Goal: Task Accomplishment & Management: Manage account settings

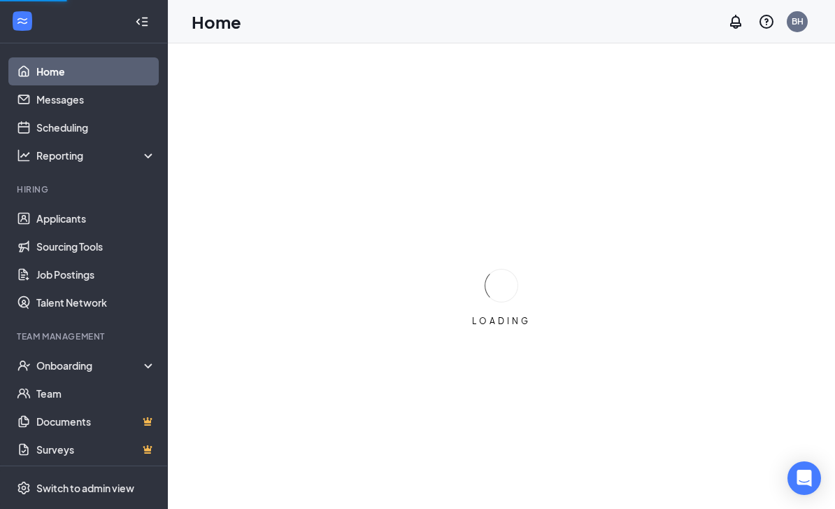
scroll to position [45, 0]
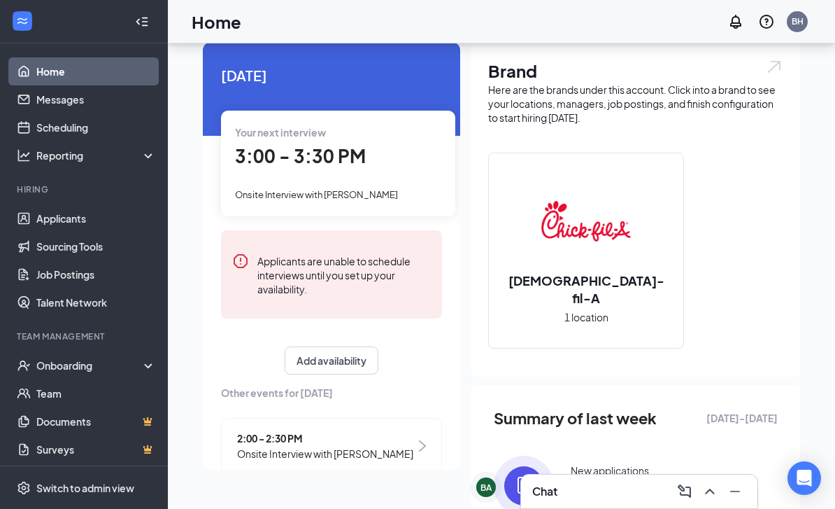
click at [265, 145] on span "3:00 - 3:30 PM" at bounding box center [300, 155] width 131 height 23
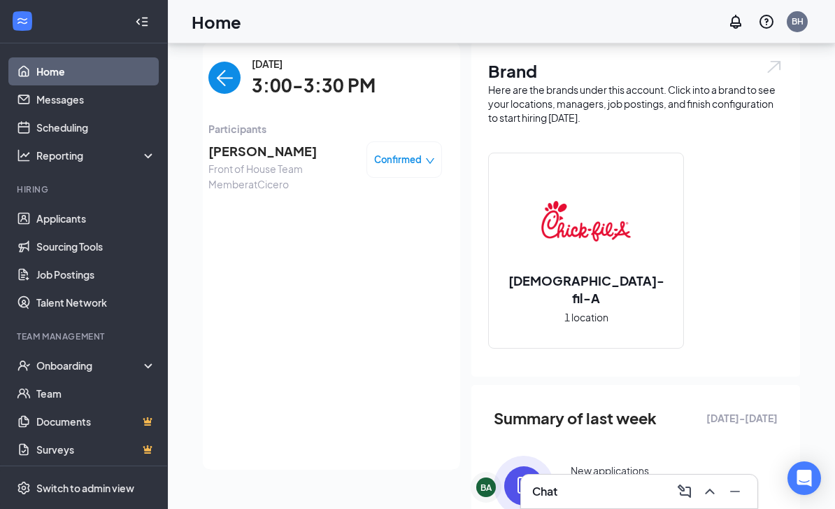
scroll to position [50, 0]
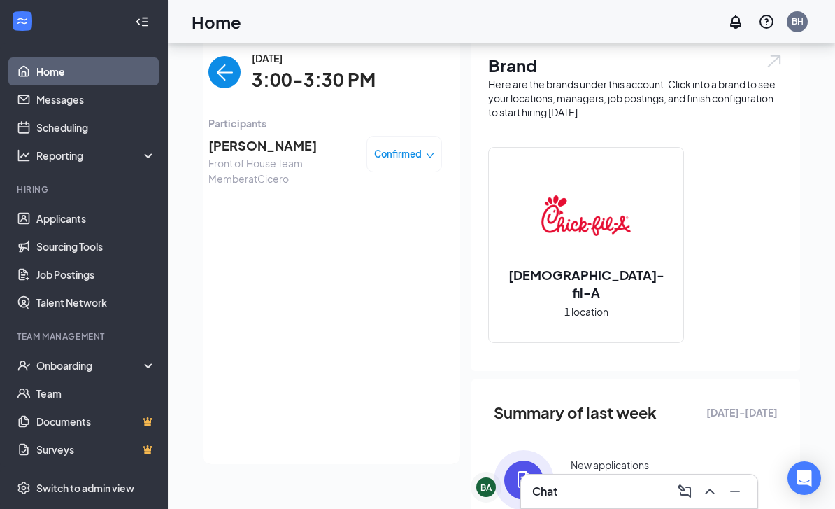
click at [299, 145] on span "[PERSON_NAME]" at bounding box center [281, 146] width 147 height 20
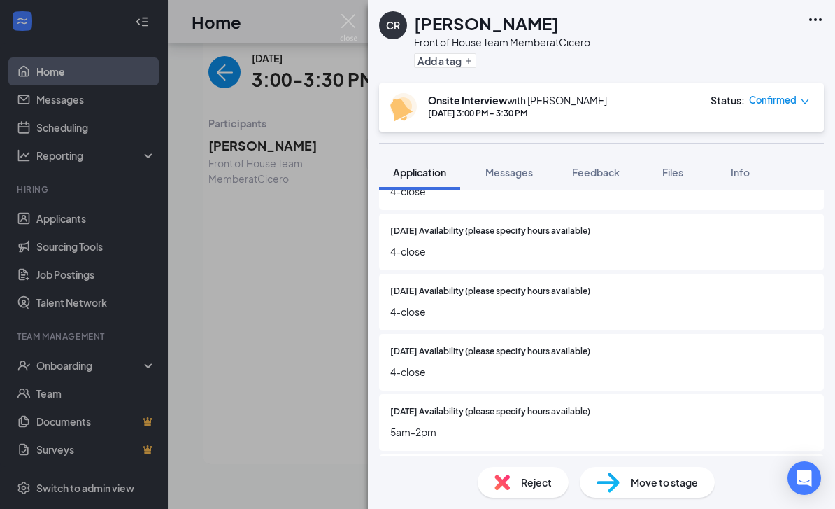
scroll to position [1413, 0]
click at [300, 279] on div "CR [PERSON_NAME] Front of House Team Member at Cicero Add a tag Onsite Intervie…" at bounding box center [417, 254] width 835 height 509
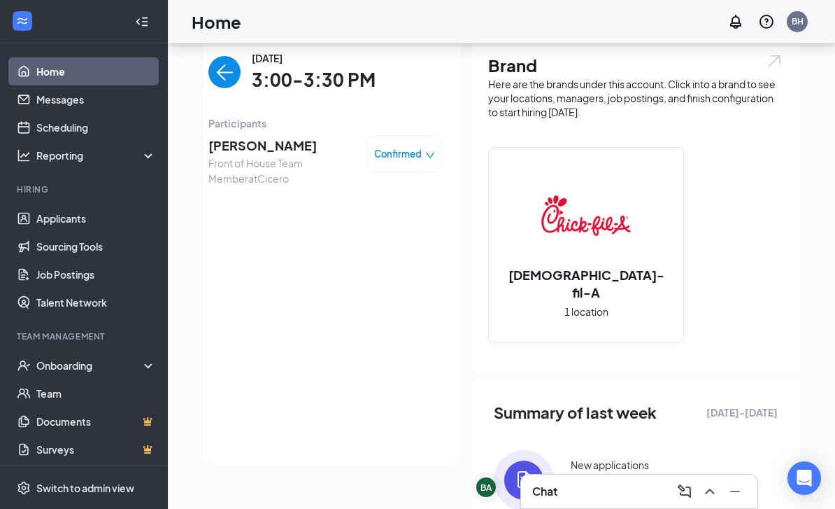
click at [225, 80] on img "back-button" at bounding box center [224, 72] width 32 height 32
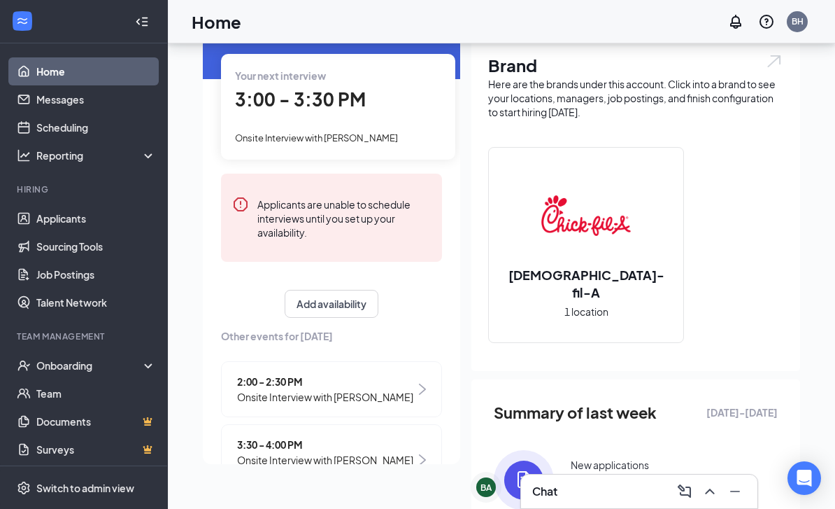
scroll to position [50, 0]
click at [325, 443] on span "3:30 - 4:00 PM" at bounding box center [326, 444] width 178 height 15
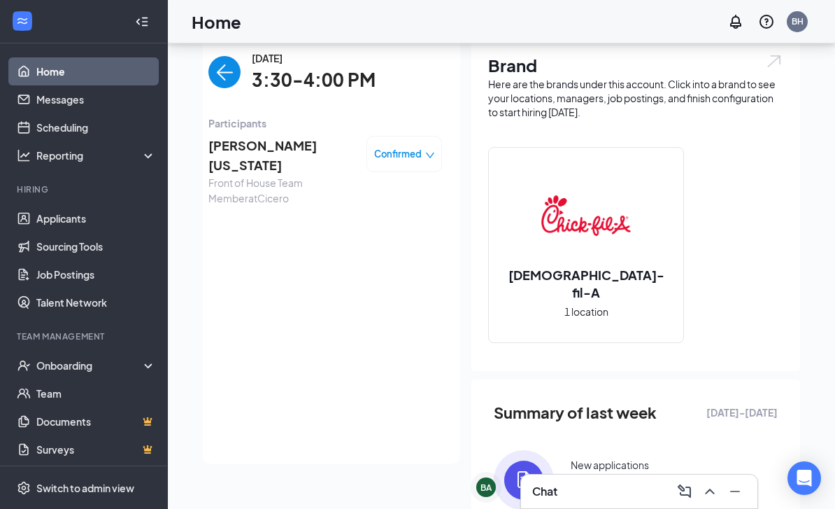
scroll to position [0, 0]
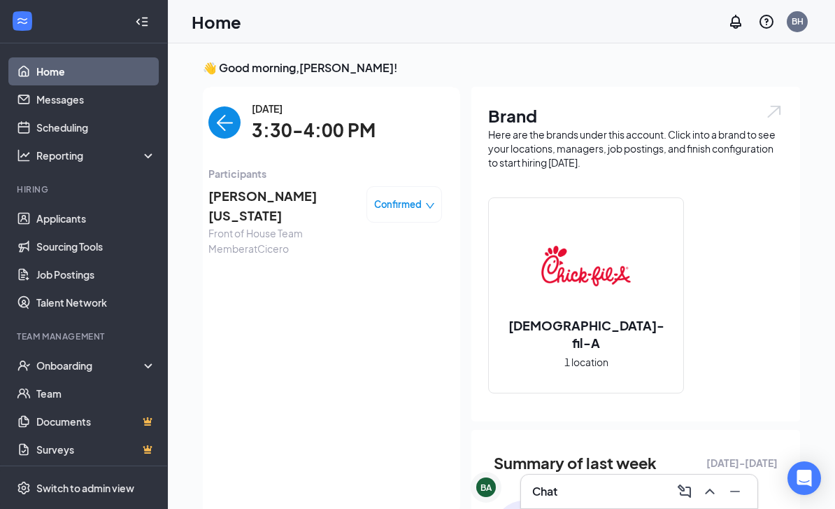
click at [216, 113] on img "back-button" at bounding box center [224, 122] width 32 height 32
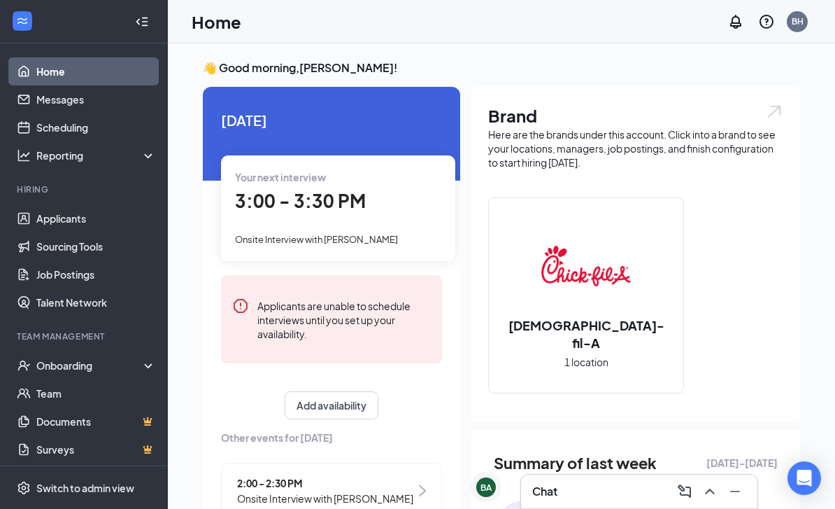
click at [402, 213] on div "3:00 - 3:30 PM" at bounding box center [338, 201] width 206 height 29
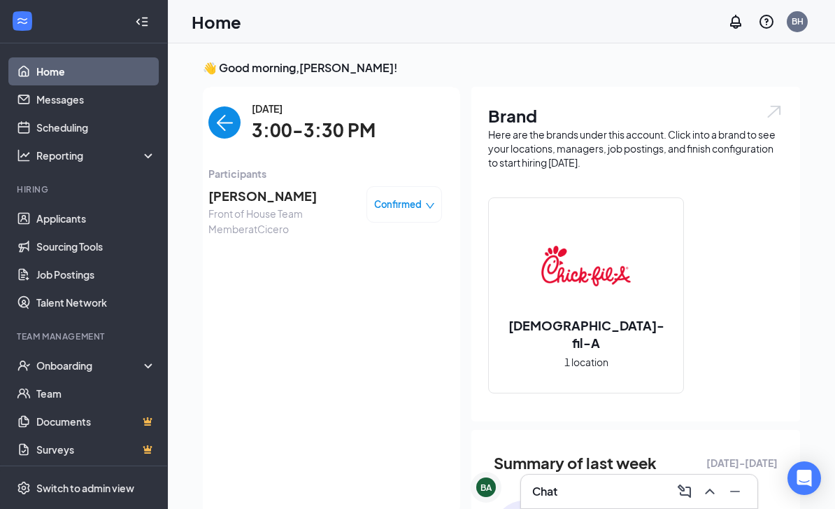
click at [334, 129] on span "3:00-3:30 PM" at bounding box center [314, 130] width 124 height 29
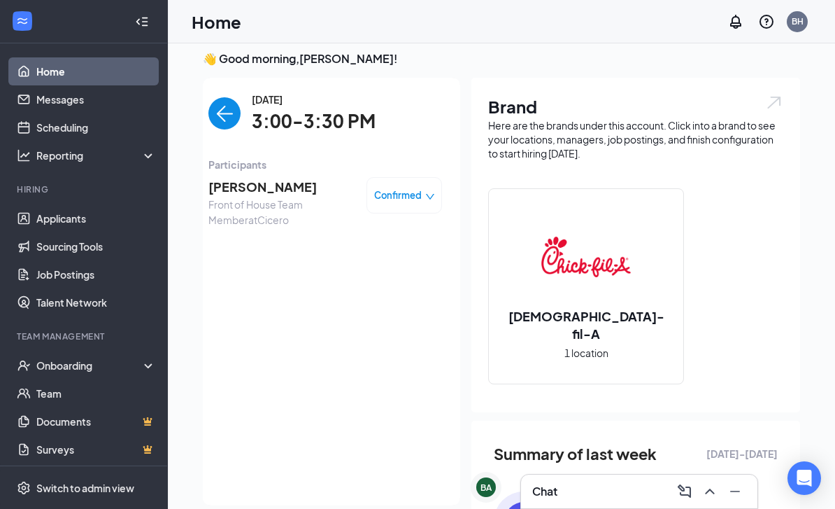
click at [266, 184] on span "[PERSON_NAME]" at bounding box center [281, 187] width 147 height 20
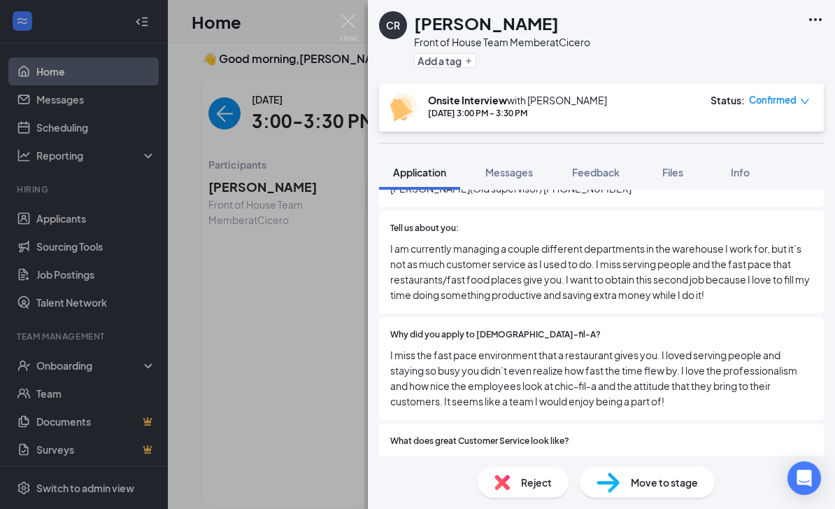
scroll to position [541, 0]
click at [618, 241] on span "I am currently managing a couple different departments in the warehouse I work …" at bounding box center [601, 272] width 423 height 62
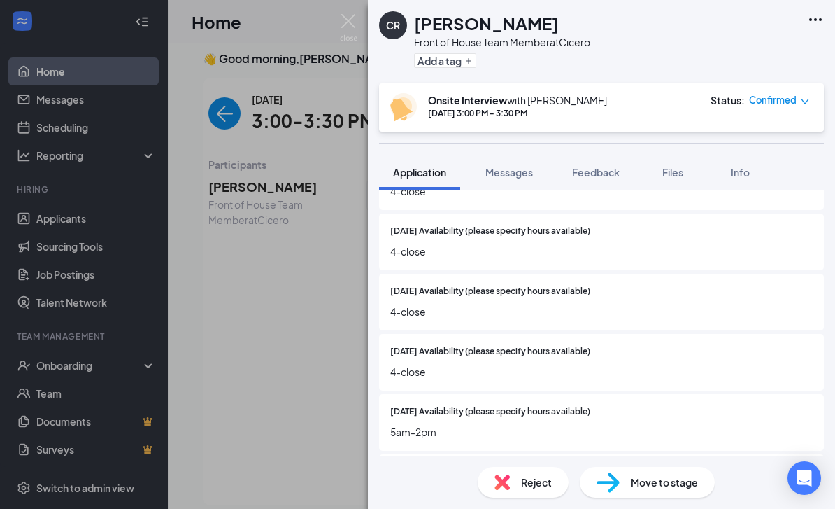
scroll to position [1413, 0]
click at [574, 354] on div "When are you available to start? [DATE] How many hours do you want to work each…" at bounding box center [601, 213] width 445 height 657
click at [417, 334] on div "[DATE] Availability (please specify hours available) 4-close" at bounding box center [601, 362] width 445 height 57
click at [474, 346] on span "[DATE] Availability (please specify hours available)" at bounding box center [490, 352] width 200 height 13
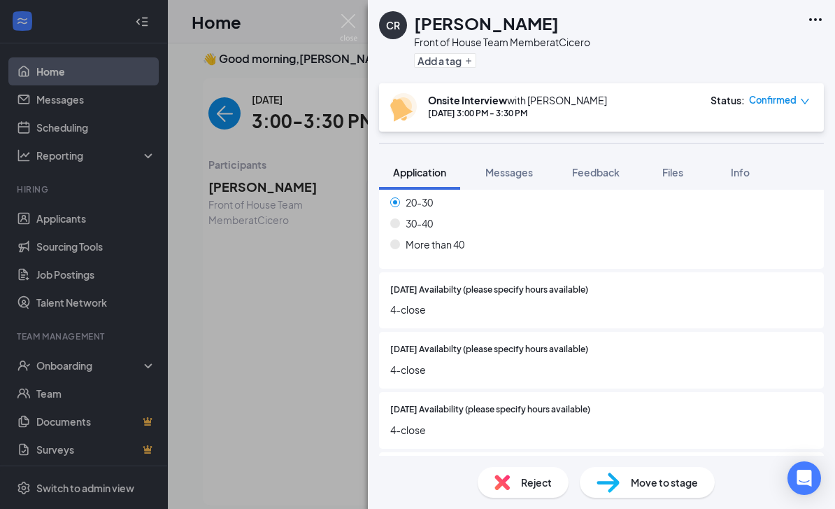
scroll to position [1235, 0]
click at [835, 455] on div "Collapse all Application Phone [PHONE_NUMBER] Email [EMAIL_ADDRESS][DOMAIN_NAME…" at bounding box center [601, 323] width 467 height 266
click at [648, 343] on div at bounding box center [700, 349] width 225 height 13
click at [569, 273] on div "[DATE] Availabilty (please specify hours available) 4-close" at bounding box center [601, 301] width 445 height 57
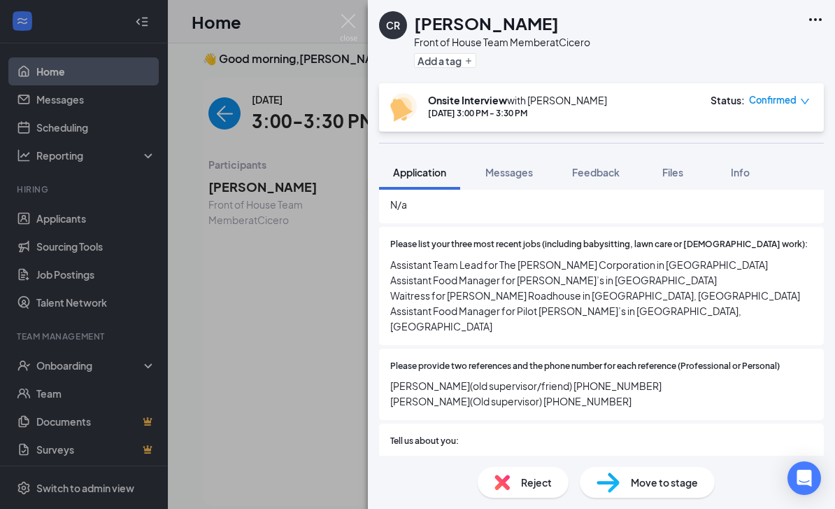
scroll to position [367, 0]
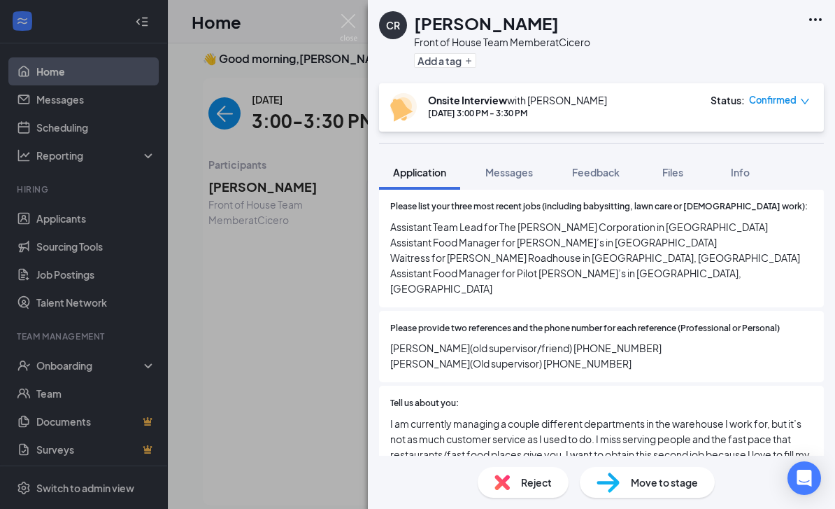
click at [679, 264] on div "Please list your three most recent jobs (including babysitting, lawn care or [D…" at bounding box center [601, 248] width 445 height 118
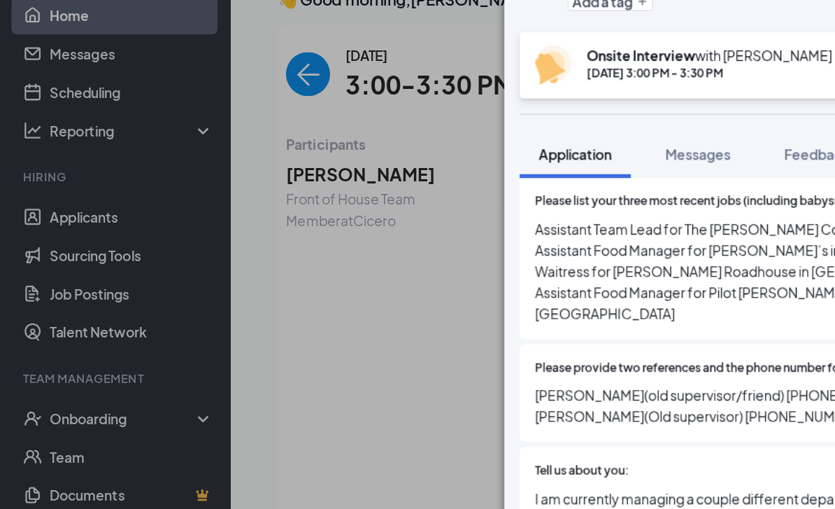
scroll to position [0, 0]
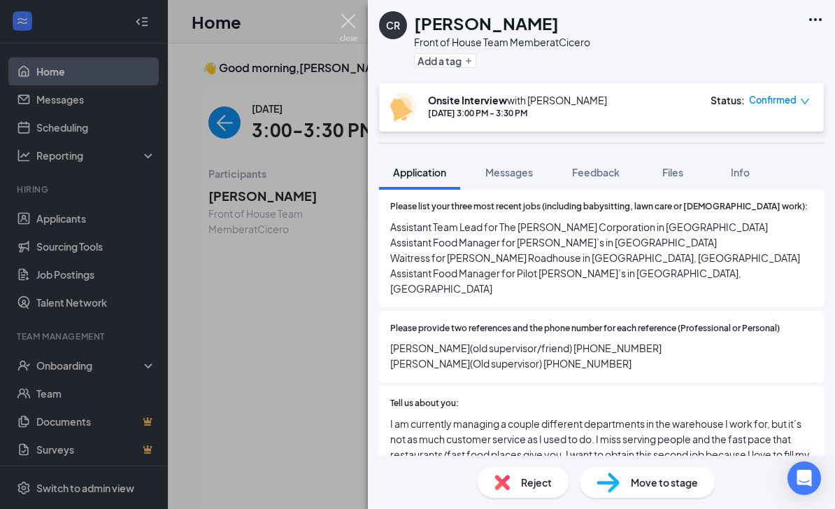
click at [347, 25] on img at bounding box center [348, 27] width 17 height 27
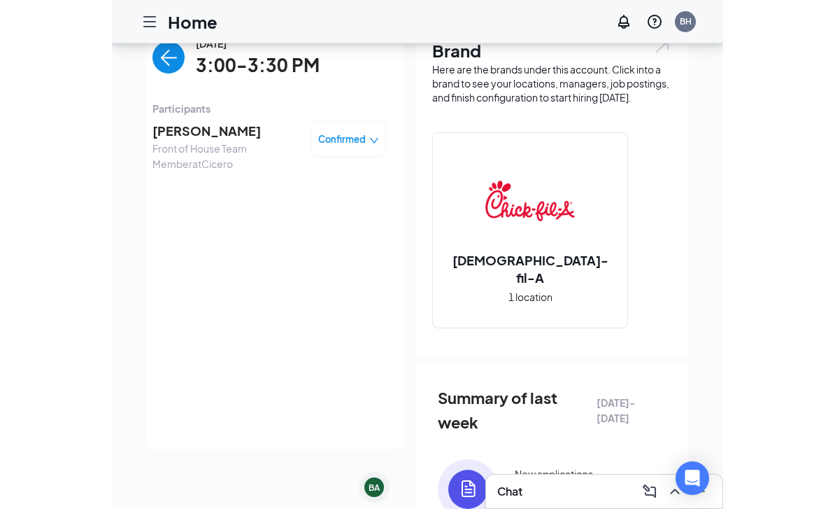
scroll to position [64, 0]
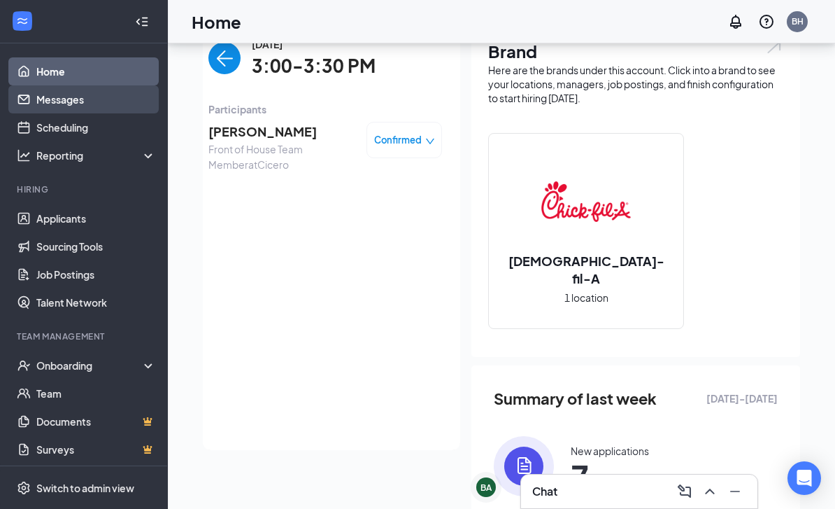
click at [98, 111] on link "Messages" at bounding box center [96, 99] width 120 height 28
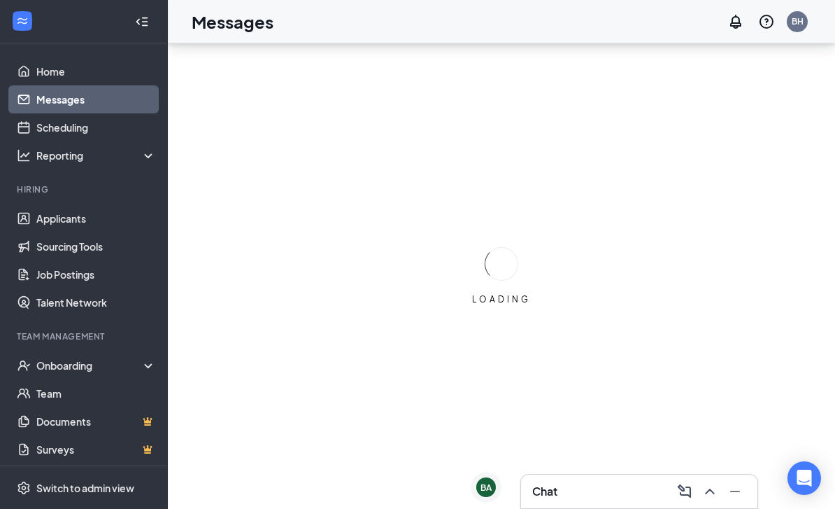
scroll to position [45, 0]
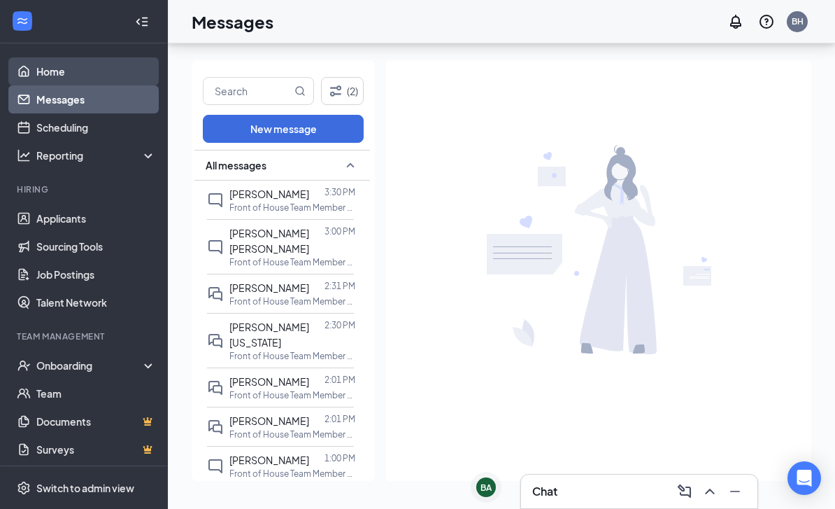
click at [83, 57] on link "Home" at bounding box center [96, 71] width 120 height 28
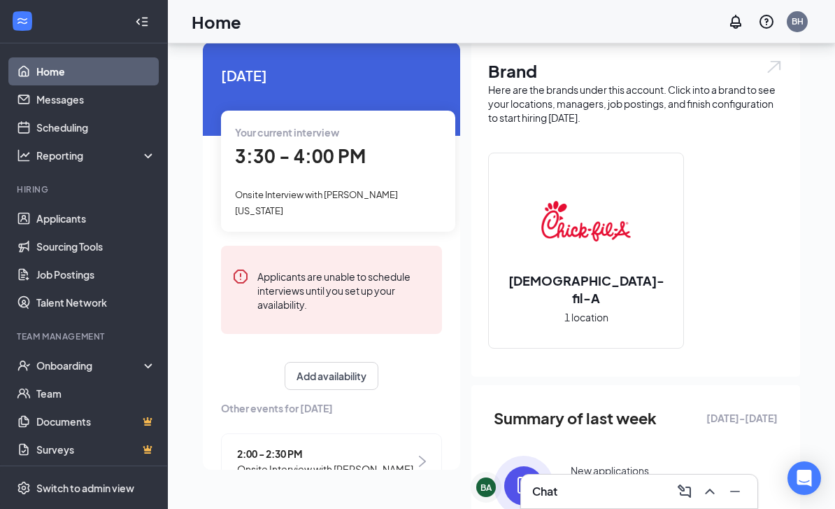
scroll to position [43, 0]
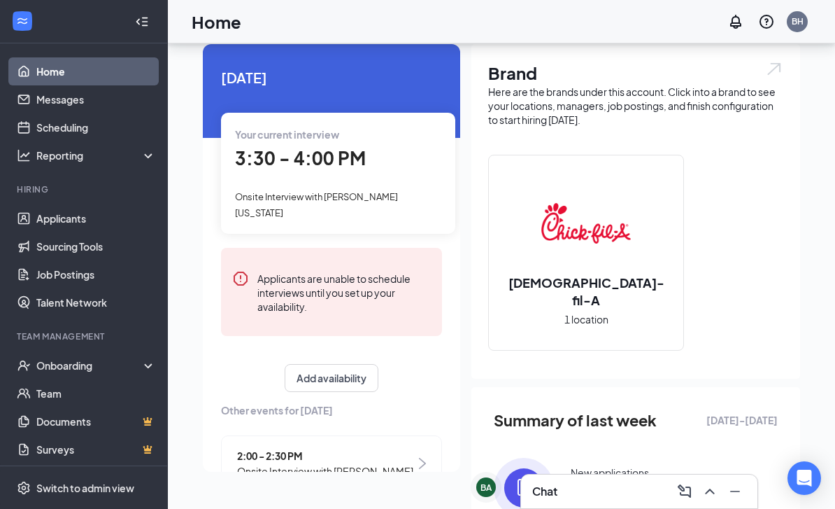
drag, startPoint x: 305, startPoint y: 145, endPoint x: 305, endPoint y: 137, distance: 7.7
click at [305, 145] on div "3:30 - 4:00 PM" at bounding box center [338, 158] width 206 height 29
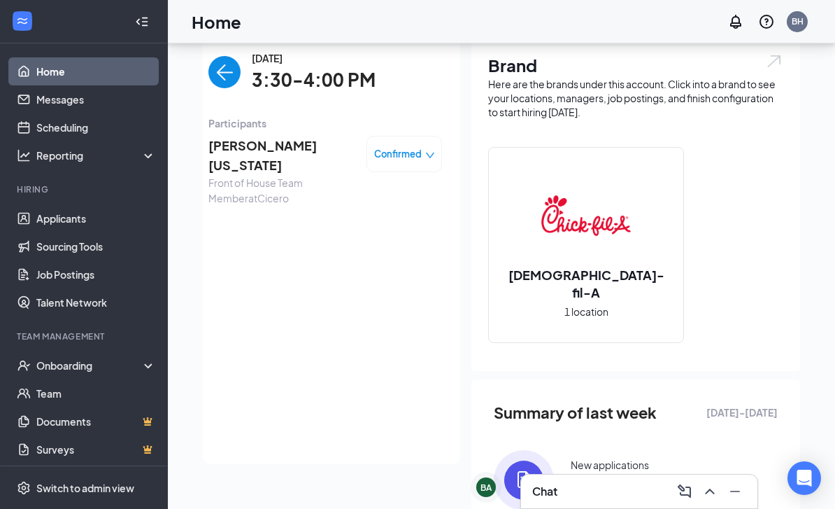
click at [256, 146] on span "[PERSON_NAME][US_STATE]" at bounding box center [281, 156] width 147 height 40
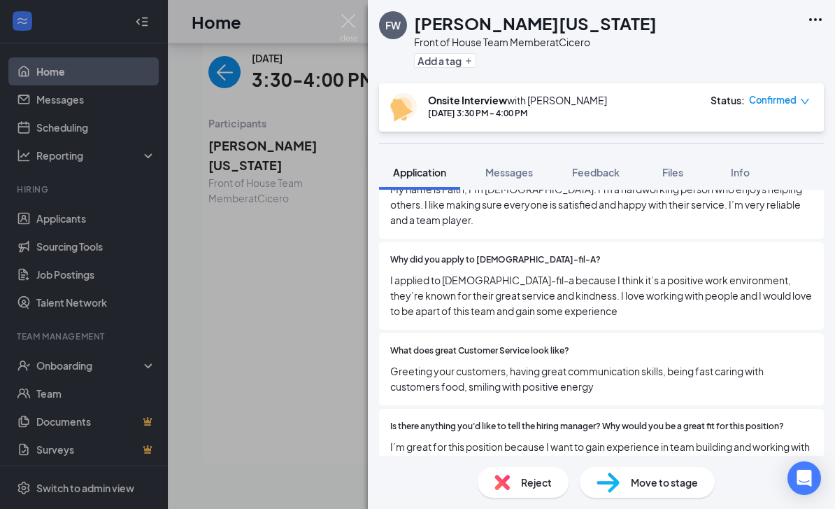
scroll to position [554, 0]
click at [579, 243] on div "Why did you apply to [DEMOGRAPHIC_DATA]-fil-A? I applied to [DEMOGRAPHIC_DATA]-…" at bounding box center [601, 286] width 445 height 87
click at [629, 296] on span "I applied to [DEMOGRAPHIC_DATA]-fil-a because I think it’s a positive work envi…" at bounding box center [601, 296] width 423 height 46
click at [621, 273] on span "I applied to [DEMOGRAPHIC_DATA]-fil-a because I think it’s a positive work envi…" at bounding box center [601, 296] width 423 height 46
click at [670, 275] on span "I applied to [DEMOGRAPHIC_DATA]-fil-a because I think it’s a positive work envi…" at bounding box center [601, 296] width 423 height 46
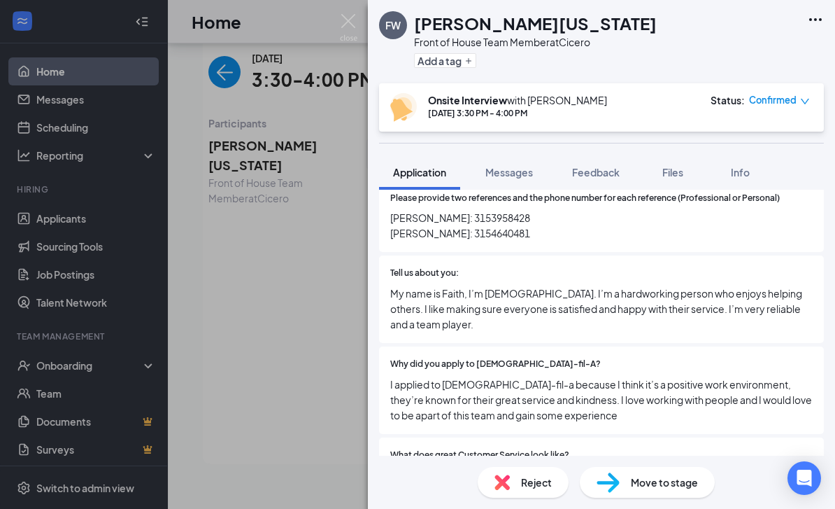
scroll to position [466, 0]
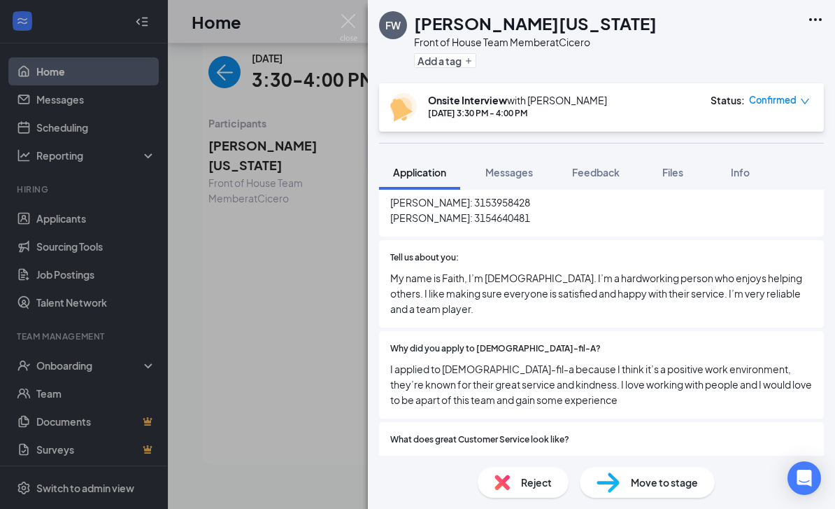
click at [653, 270] on span "My name is Faith, I’m [DEMOGRAPHIC_DATA]. I’m a hardworking person who enjoys h…" at bounding box center [601, 293] width 423 height 46
click at [577, 240] on div "Tell us about you: My name is Faith, I’m [DEMOGRAPHIC_DATA]. I’m a hardworking …" at bounding box center [601, 283] width 445 height 87
click at [576, 207] on span "[PERSON_NAME]: 3153958428 [PERSON_NAME]: 3154640481" at bounding box center [601, 209] width 423 height 31
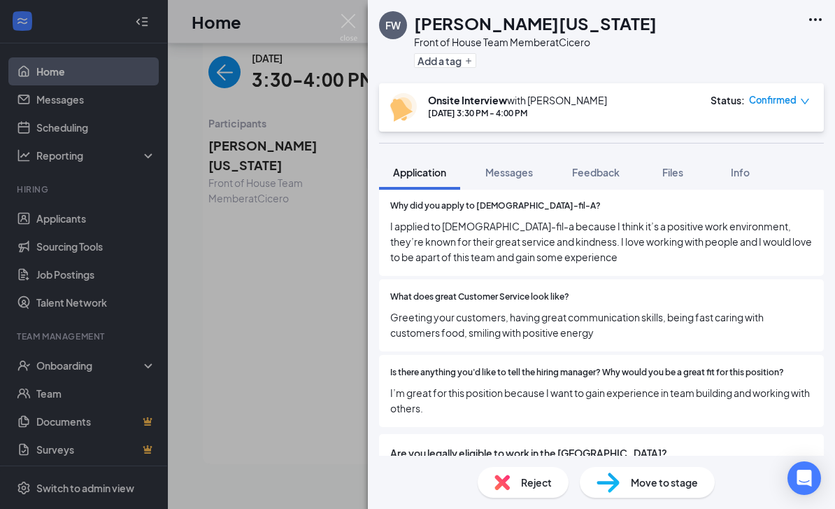
scroll to position [611, 0]
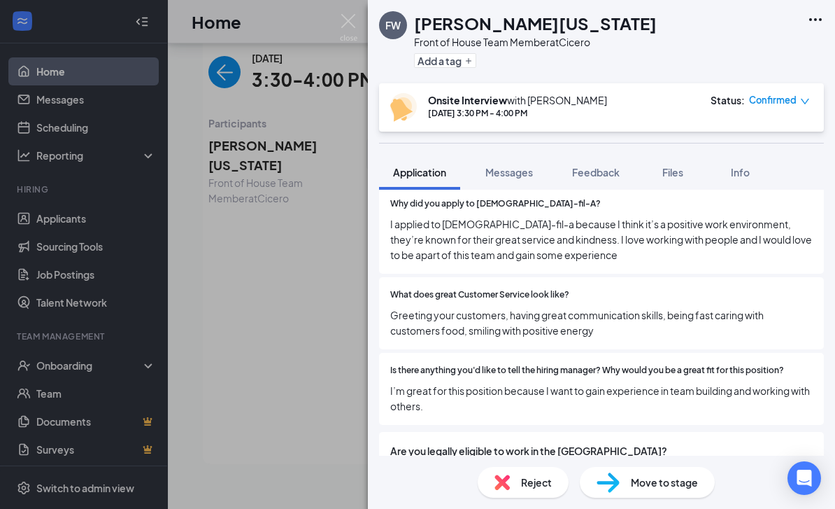
click at [726, 255] on div "Have you ever worked for [DEMOGRAPHIC_DATA]-fil-A, Inc. or a [DEMOGRAPHIC_DATA]…" at bounding box center [601, 107] width 445 height 644
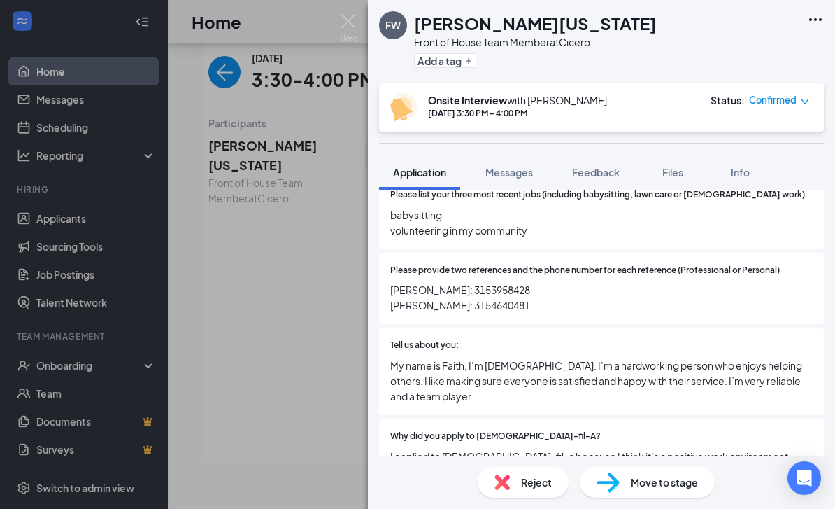
scroll to position [391, 0]
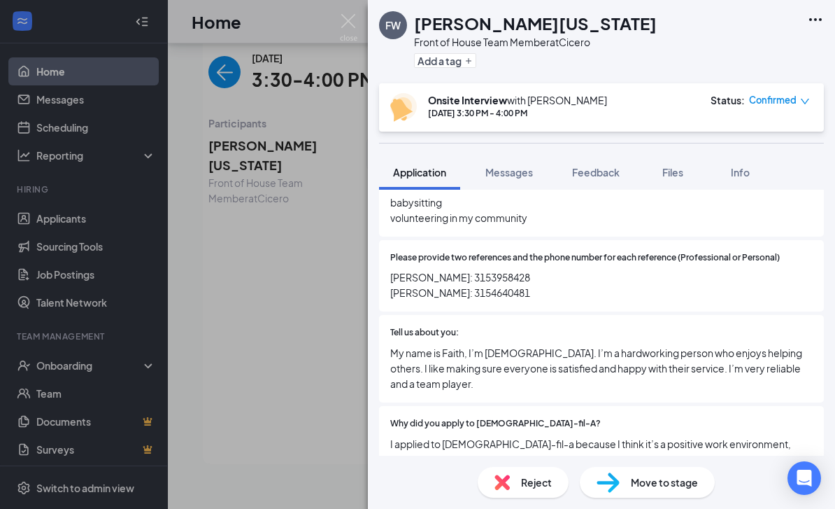
click at [663, 315] on div "Tell us about you: My name is Faith, I’m [DEMOGRAPHIC_DATA]. I’m a hardworking …" at bounding box center [601, 358] width 445 height 87
click at [560, 275] on span "[PERSON_NAME]: 3153958428 [PERSON_NAME]: 3154640481" at bounding box center [601, 284] width 423 height 31
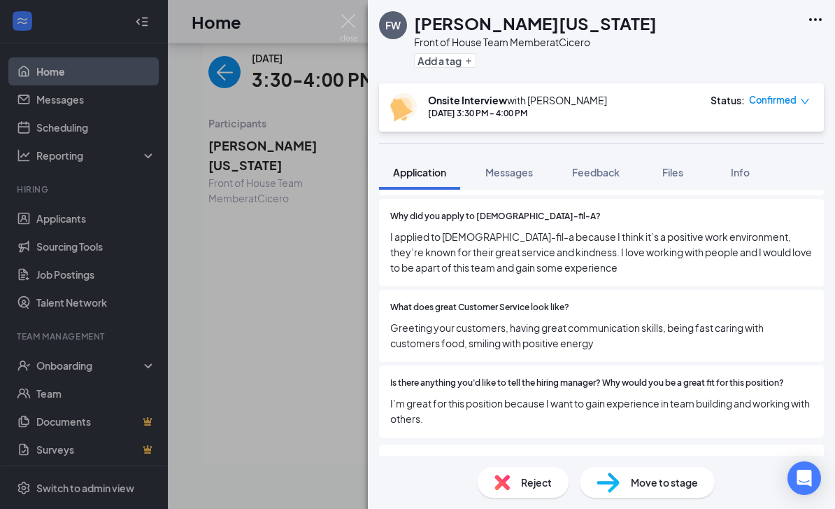
scroll to position [611, 0]
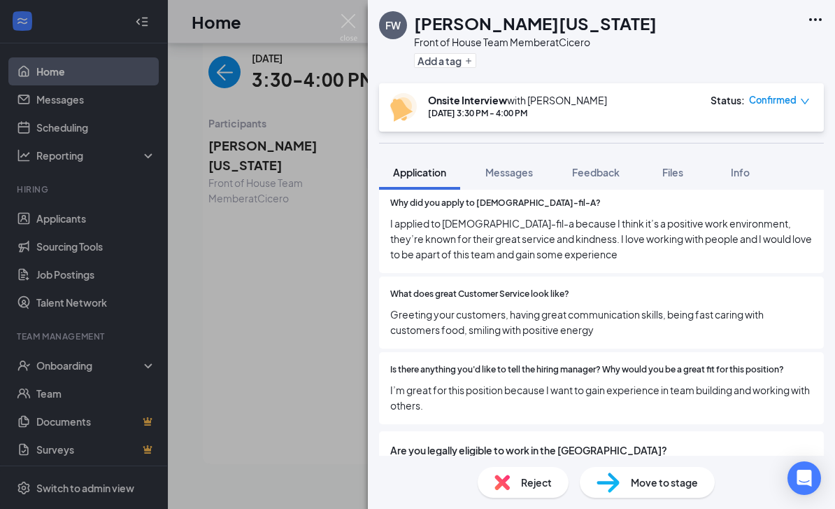
click at [700, 311] on span "Greeting your customers, having great communication skills, being fast caring w…" at bounding box center [601, 321] width 423 height 31
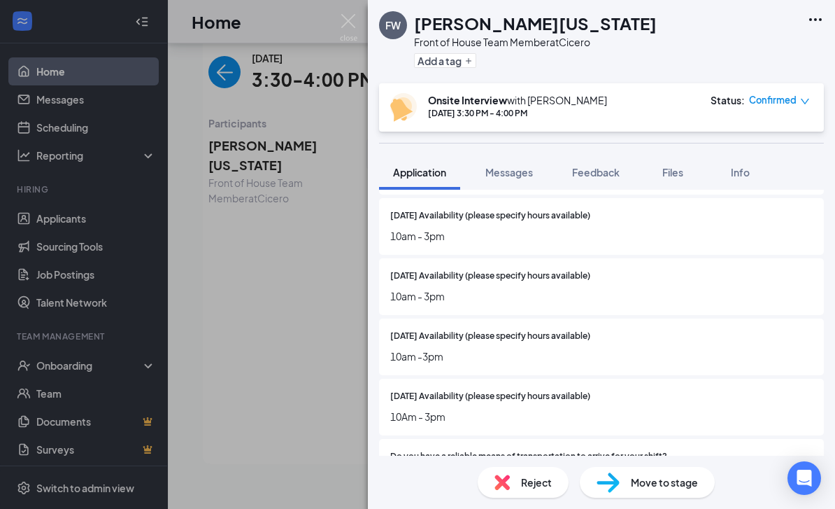
scroll to position [1290, 0]
click at [499, 469] on div "Yes No" at bounding box center [601, 490] width 423 height 42
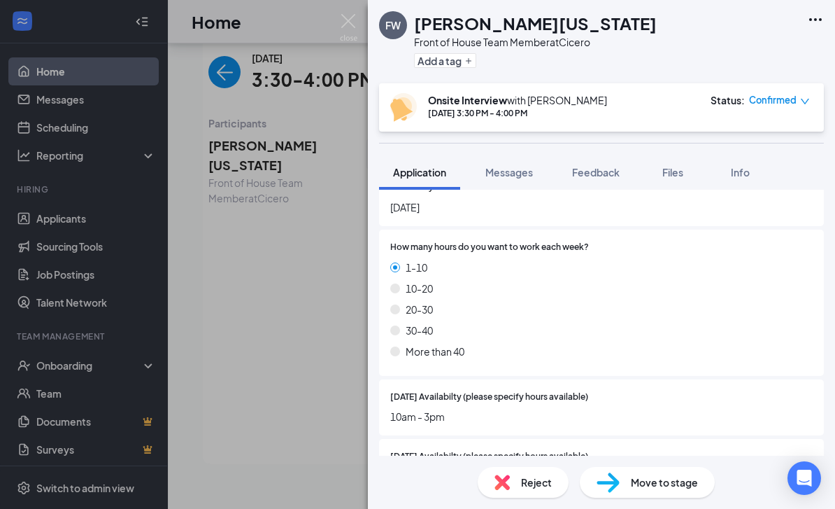
scroll to position [976, 0]
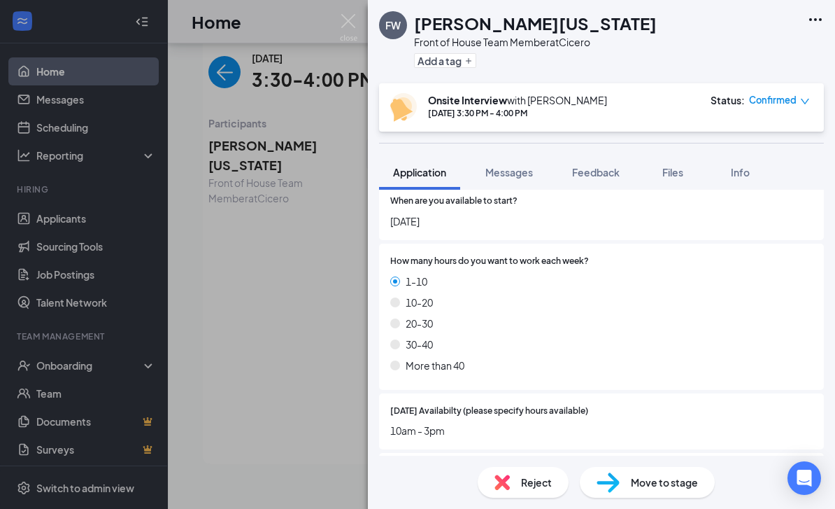
drag, startPoint x: 683, startPoint y: 367, endPoint x: 692, endPoint y: 361, distance: 11.1
click at [683, 367] on div "How many hours do you want to work each week? 1-10 10-20 [PHONE_NUMBER] More th…" at bounding box center [601, 316] width 445 height 146
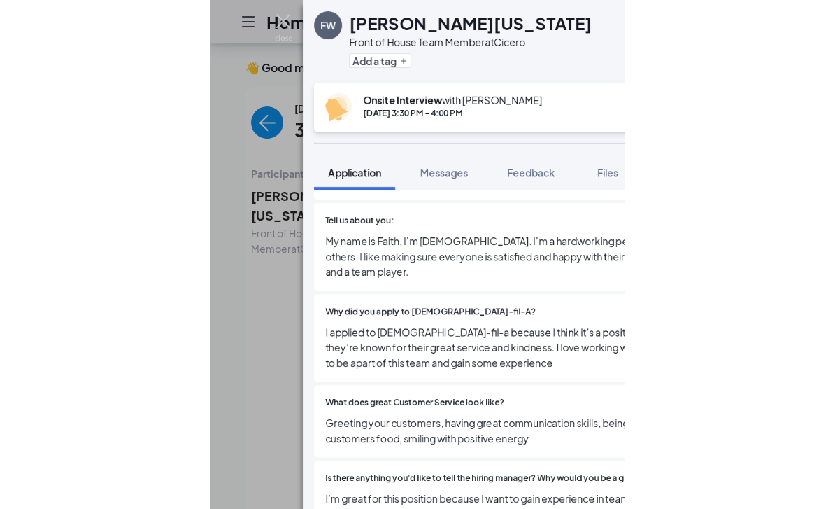
scroll to position [50, 0]
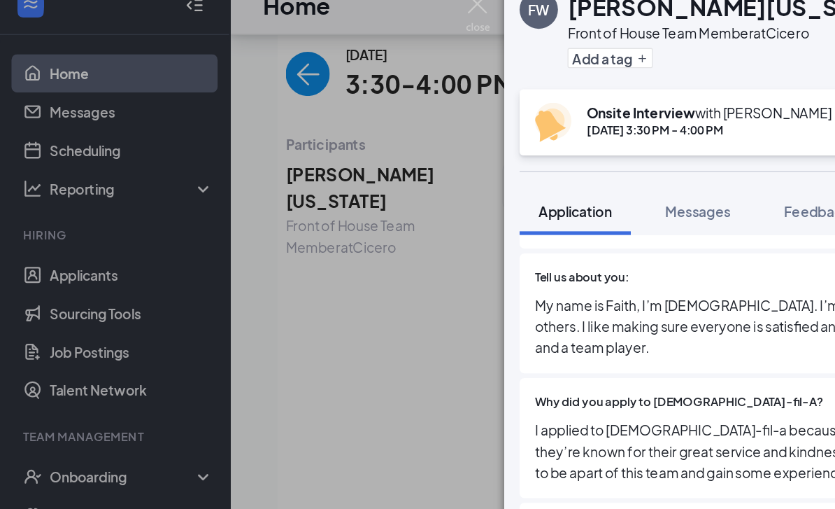
click at [511, 305] on div "Why did you apply to [DEMOGRAPHIC_DATA]-fil-A? I applied to [DEMOGRAPHIC_DATA]-…" at bounding box center [601, 337] width 423 height 65
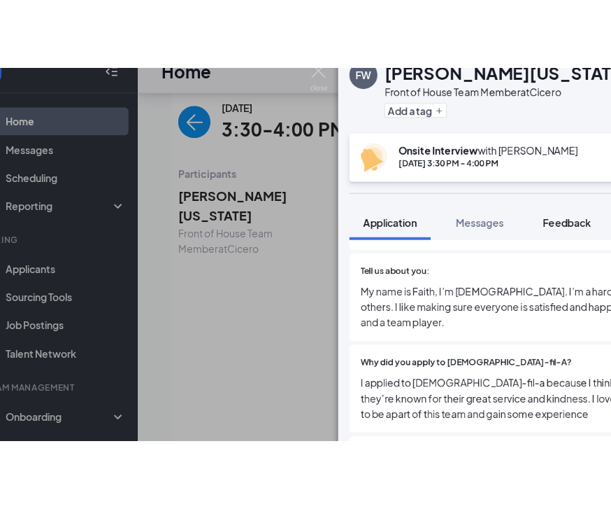
scroll to position [0, 0]
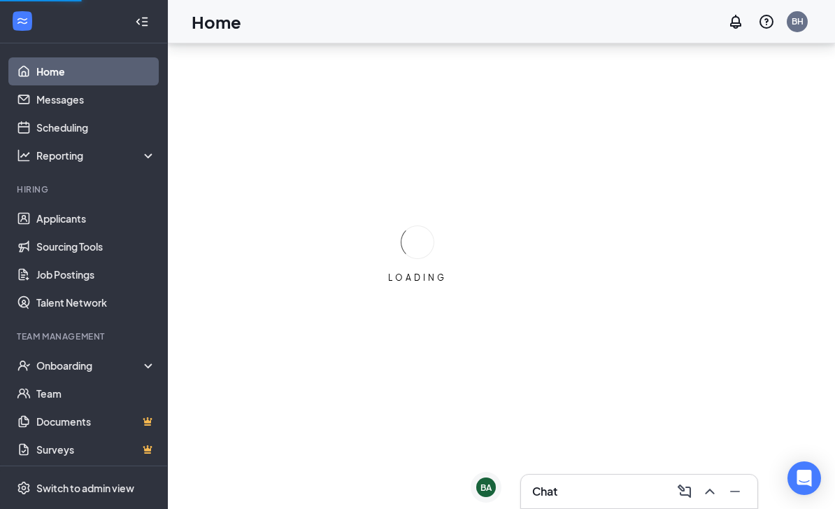
scroll to position [45, 0]
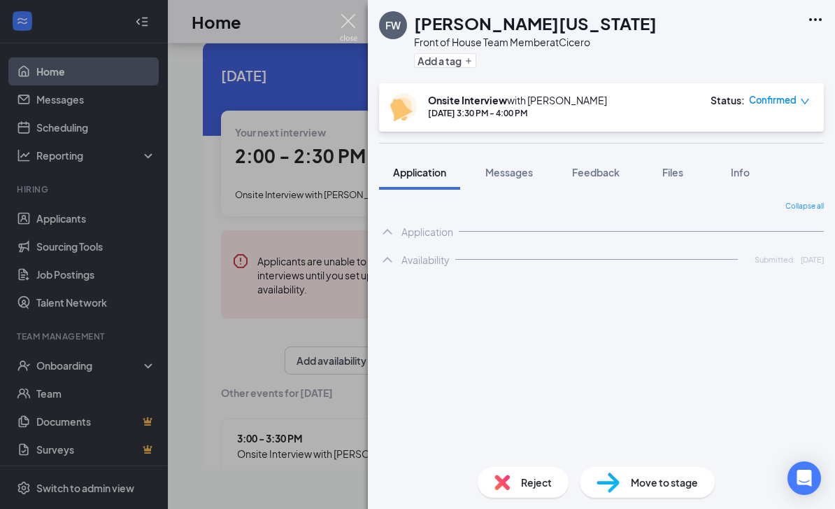
click at [348, 20] on img at bounding box center [348, 27] width 17 height 27
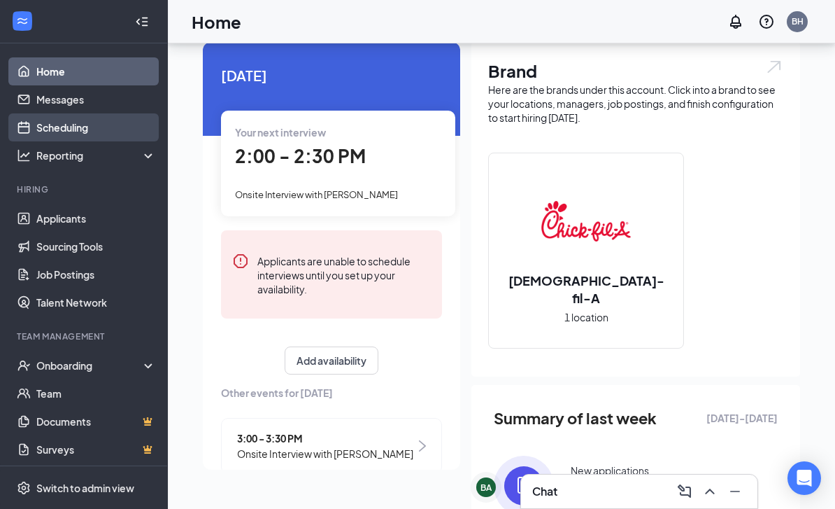
click at [108, 120] on link "Scheduling" at bounding box center [96, 127] width 120 height 28
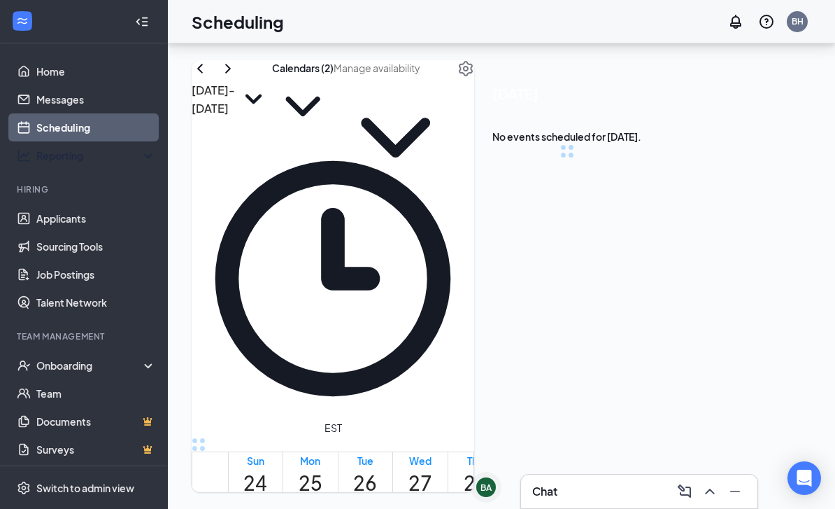
scroll to position [688, 0]
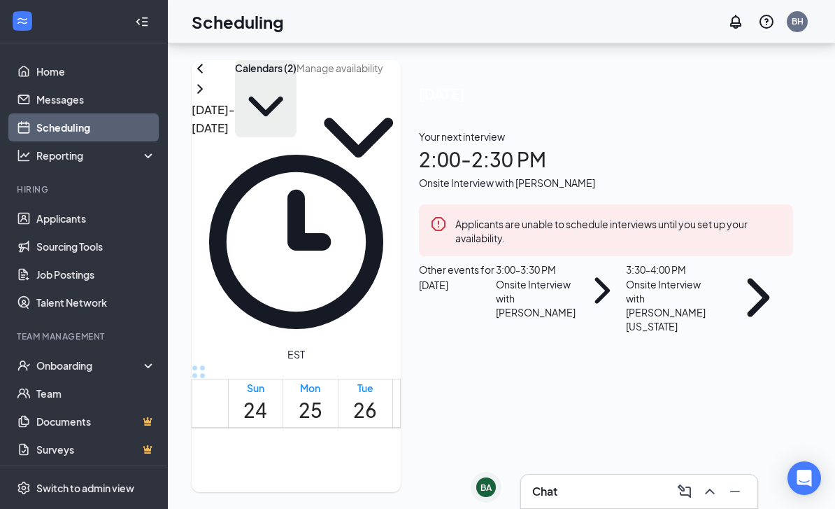
click at [297, 76] on icon "ChevronDown" at bounding box center [266, 107] width 62 height 62
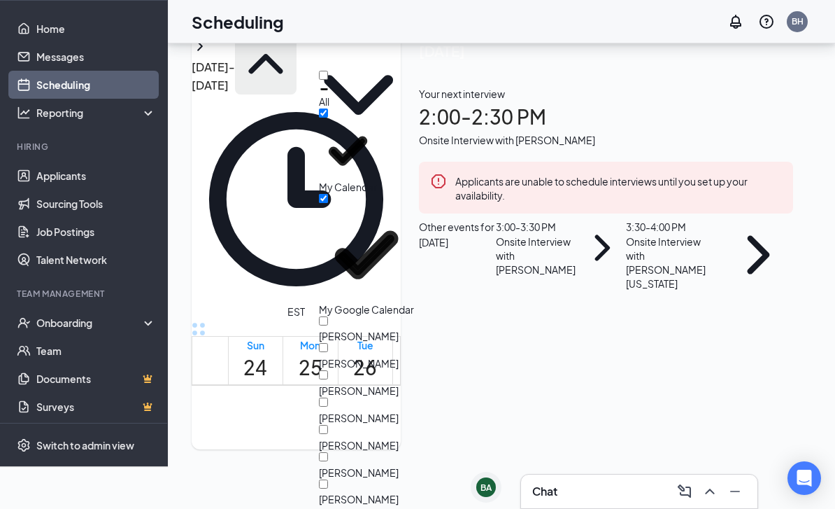
click at [395, 383] on div "Evan Breed" at bounding box center [359, 390] width 80 height 14
click at [328, 370] on input "Evan Breed" at bounding box center [323, 374] width 9 height 9
checkbox input "true"
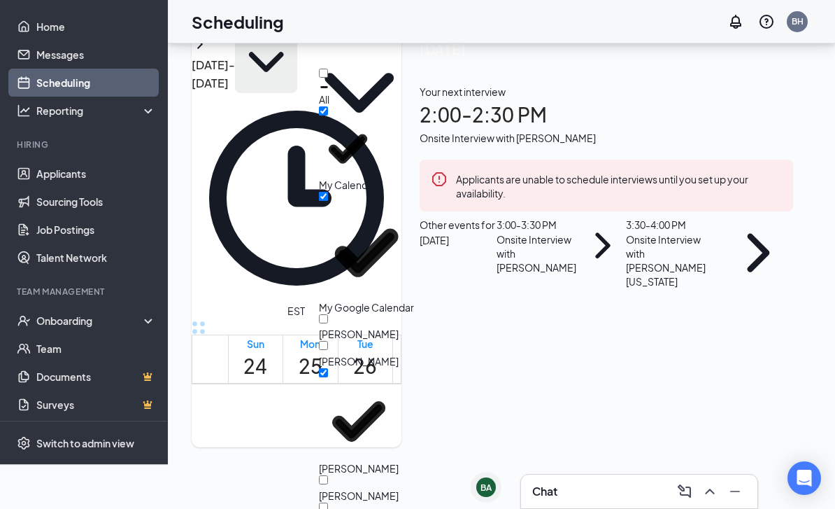
click at [402, 103] on div "Aug 24 - Aug 30 Calendars (3) EST Sun 24 Mon 25 Tue 26 Wed 27 Thu 28 Fri 29 Sat…" at bounding box center [297, 231] width 210 height 432
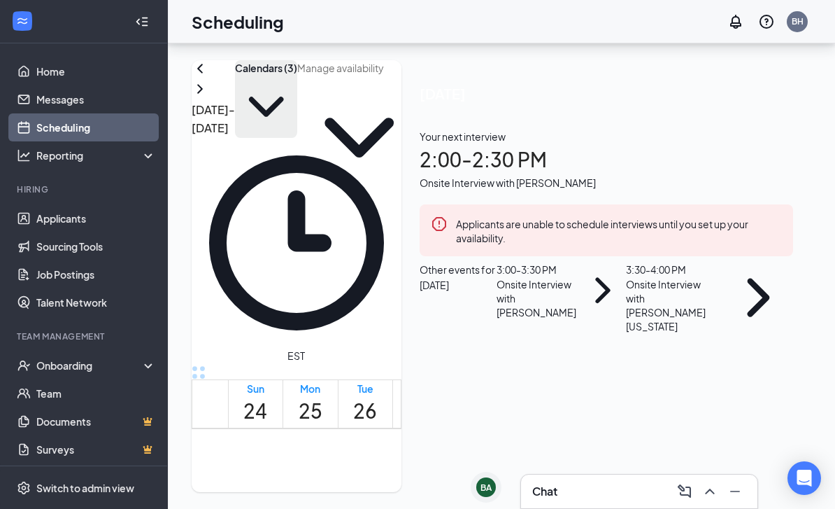
scroll to position [1008, 0]
click at [208, 80] on icon "ChevronRight" at bounding box center [200, 88] width 17 height 17
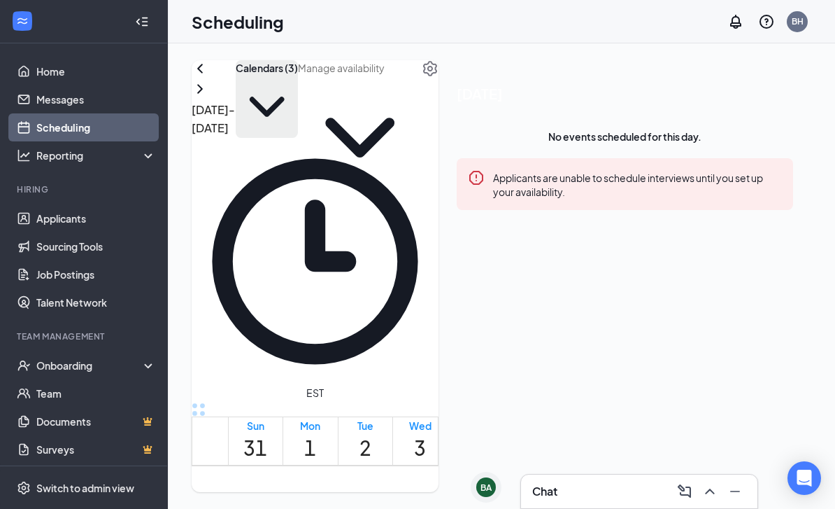
click at [298, 97] on icon "ChevronDown" at bounding box center [267, 107] width 62 height 62
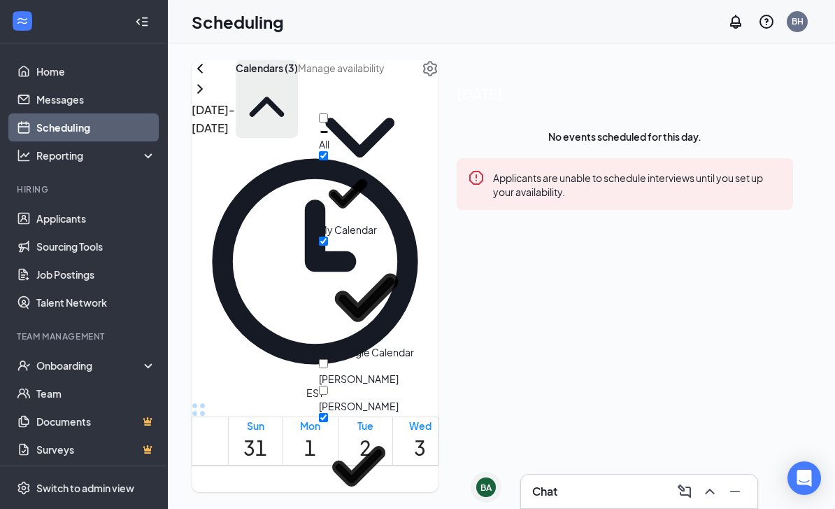
click at [479, 44] on div "Aug 31 - Sep 6 Calendars (3) EST Sun 31 Mon 1 Tue 2 Wed 3 Thu 4 Fri 5 Sat 6 12a…" at bounding box center [501, 275] width 667 height 465
